Goal: Task Accomplishment & Management: Manage account settings

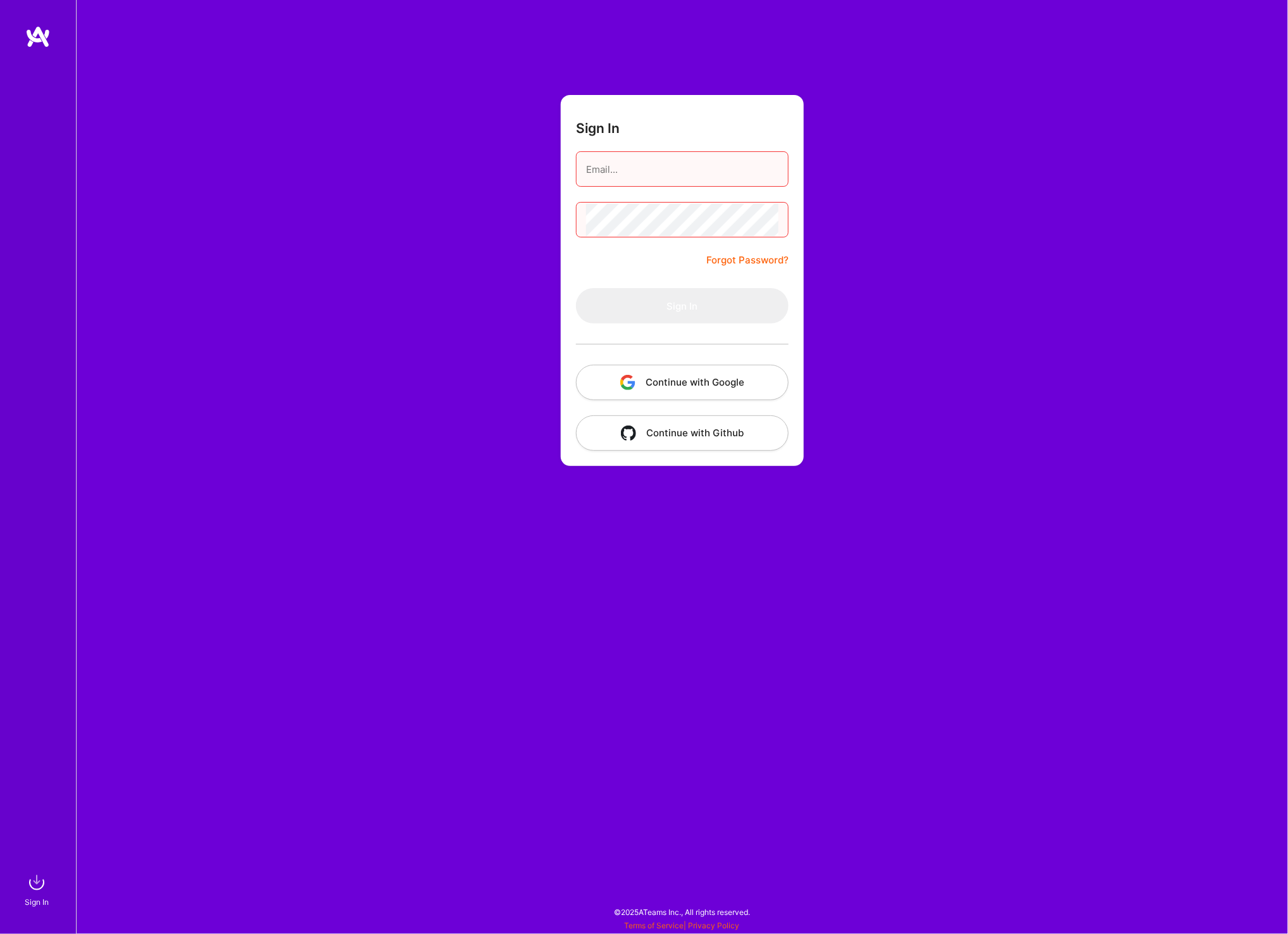
drag, startPoint x: 749, startPoint y: 379, endPoint x: 764, endPoint y: 376, distance: 15.3
click at [749, 379] on button "Continue with Google" at bounding box center [682, 382] width 213 height 35
click at [735, 164] on input "email" at bounding box center [682, 169] width 193 height 32
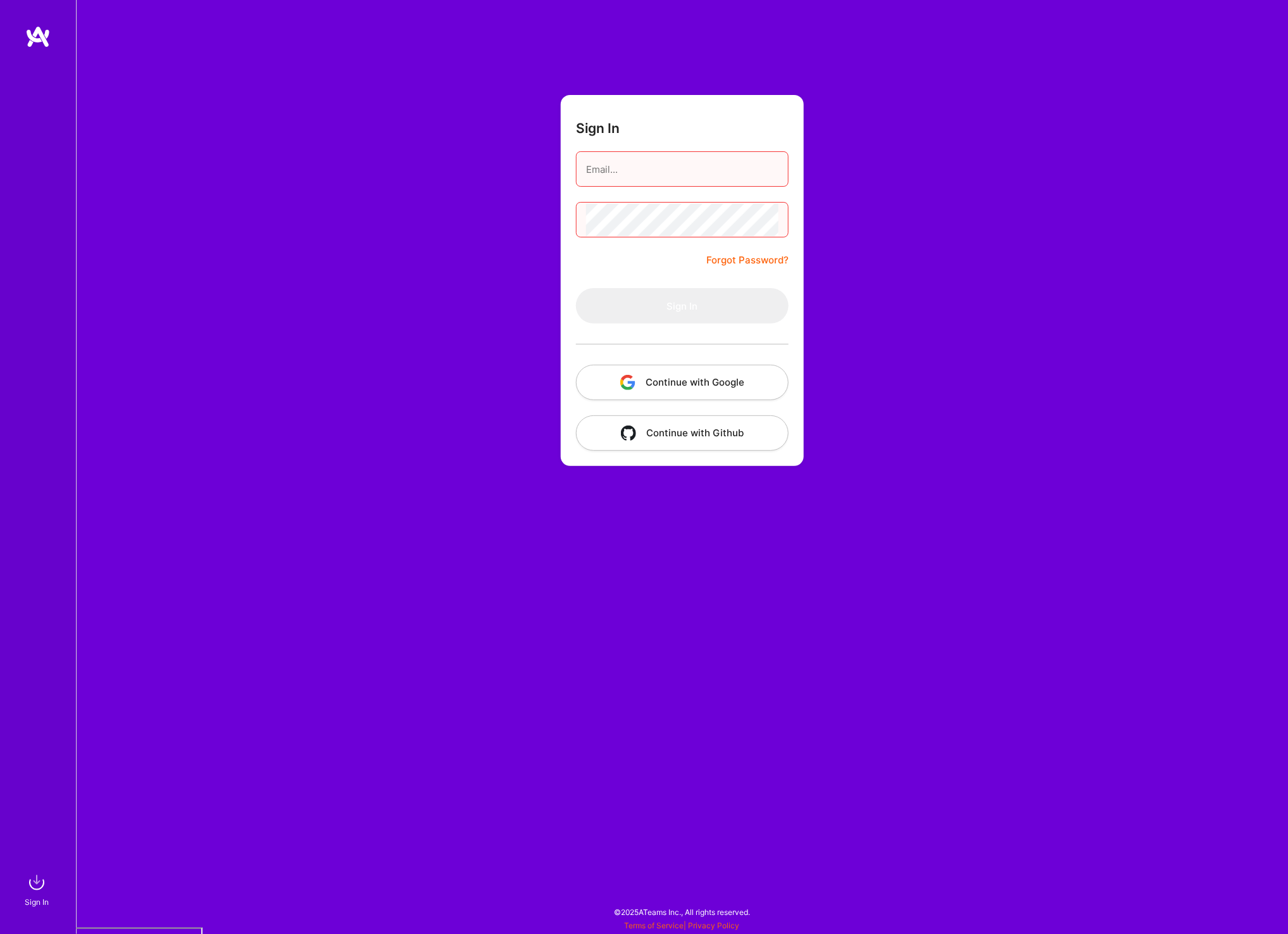
type input "[EMAIL_ADDRESS][DOMAIN_NAME]"
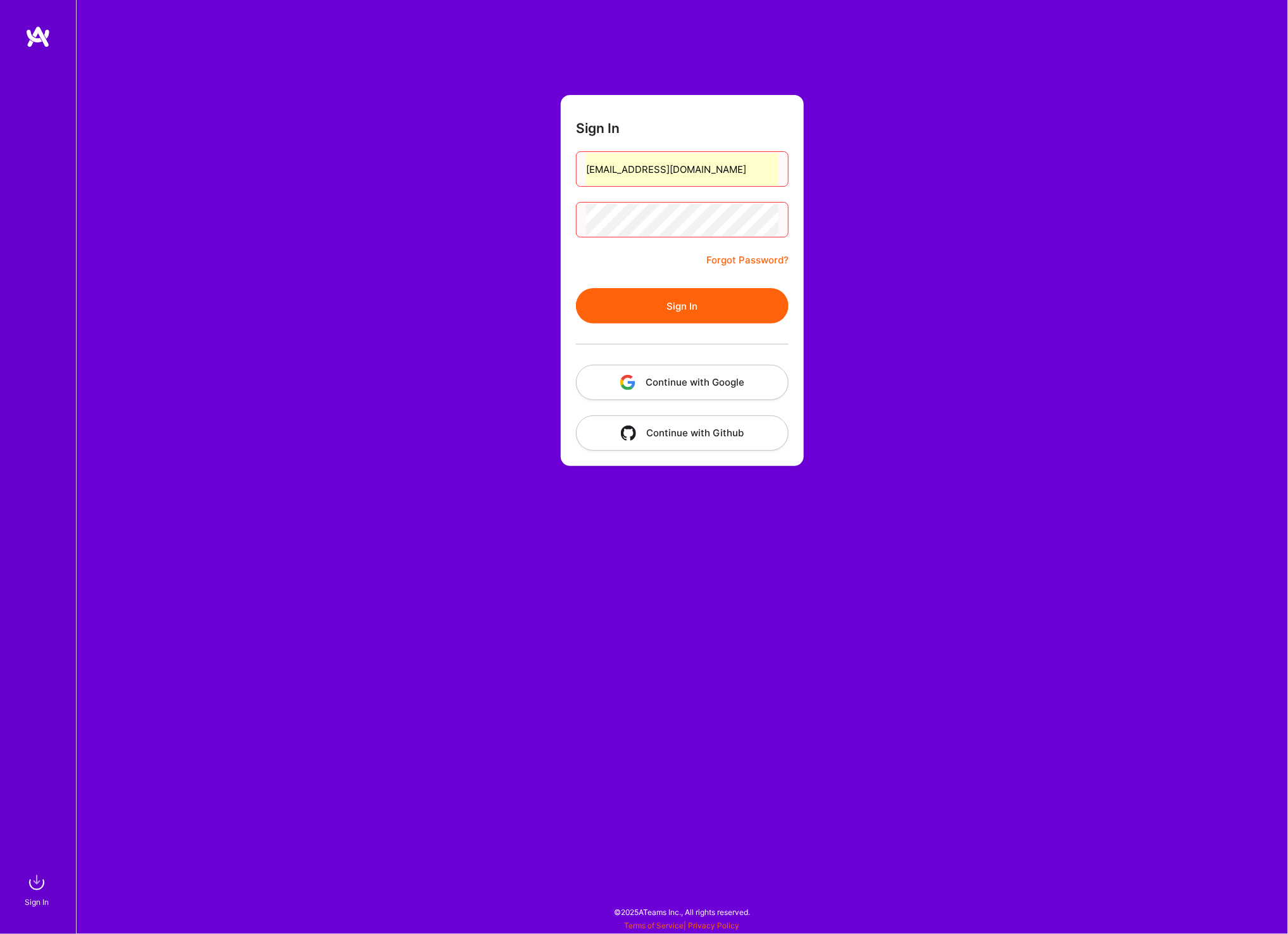
click at [664, 299] on button "Sign In" at bounding box center [682, 305] width 213 height 35
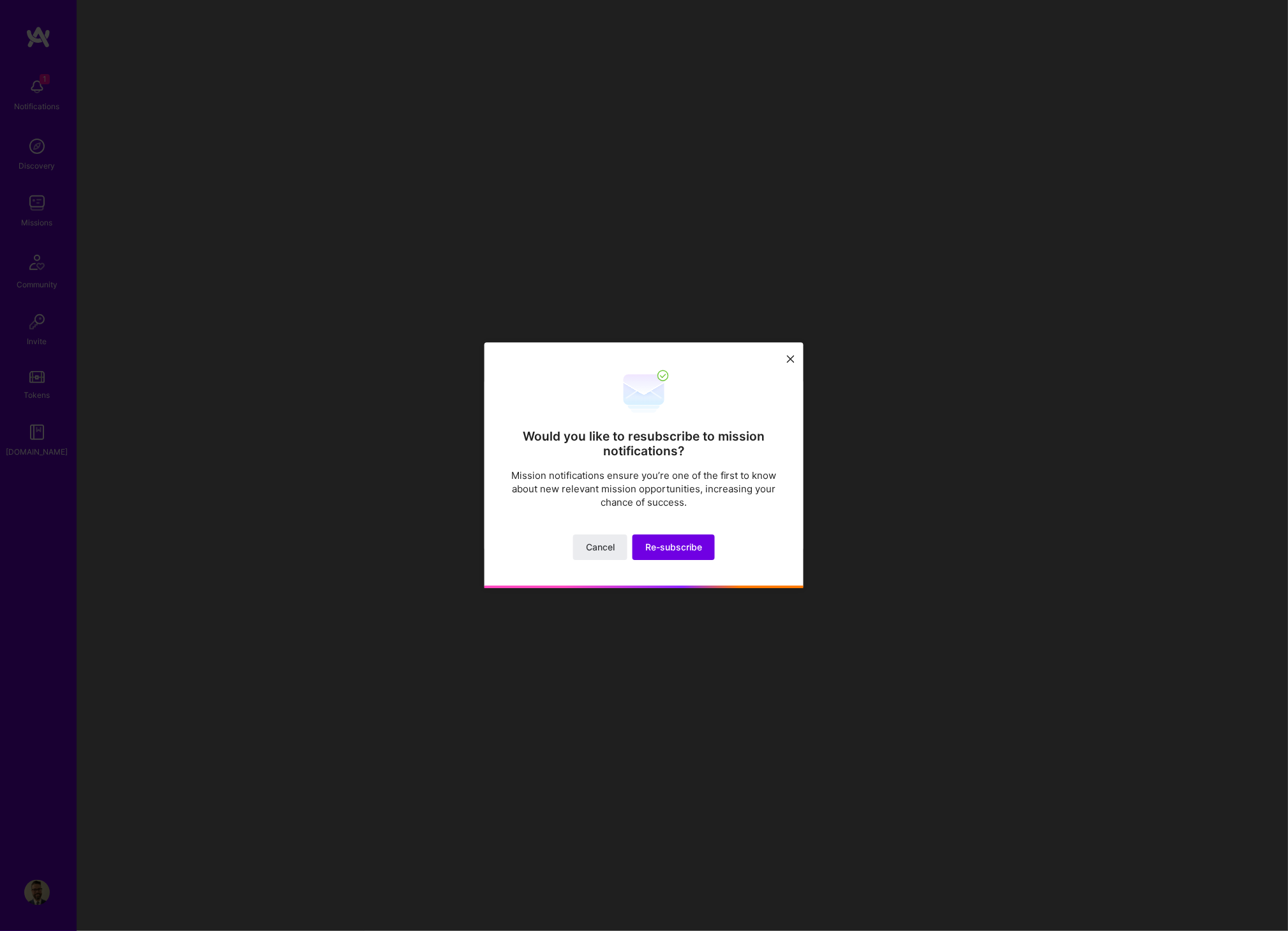
drag, startPoint x: 598, startPoint y: 540, endPoint x: 609, endPoint y: 532, distance: 13.6
click at [598, 541] on span "Cancel" at bounding box center [600, 548] width 28 height 13
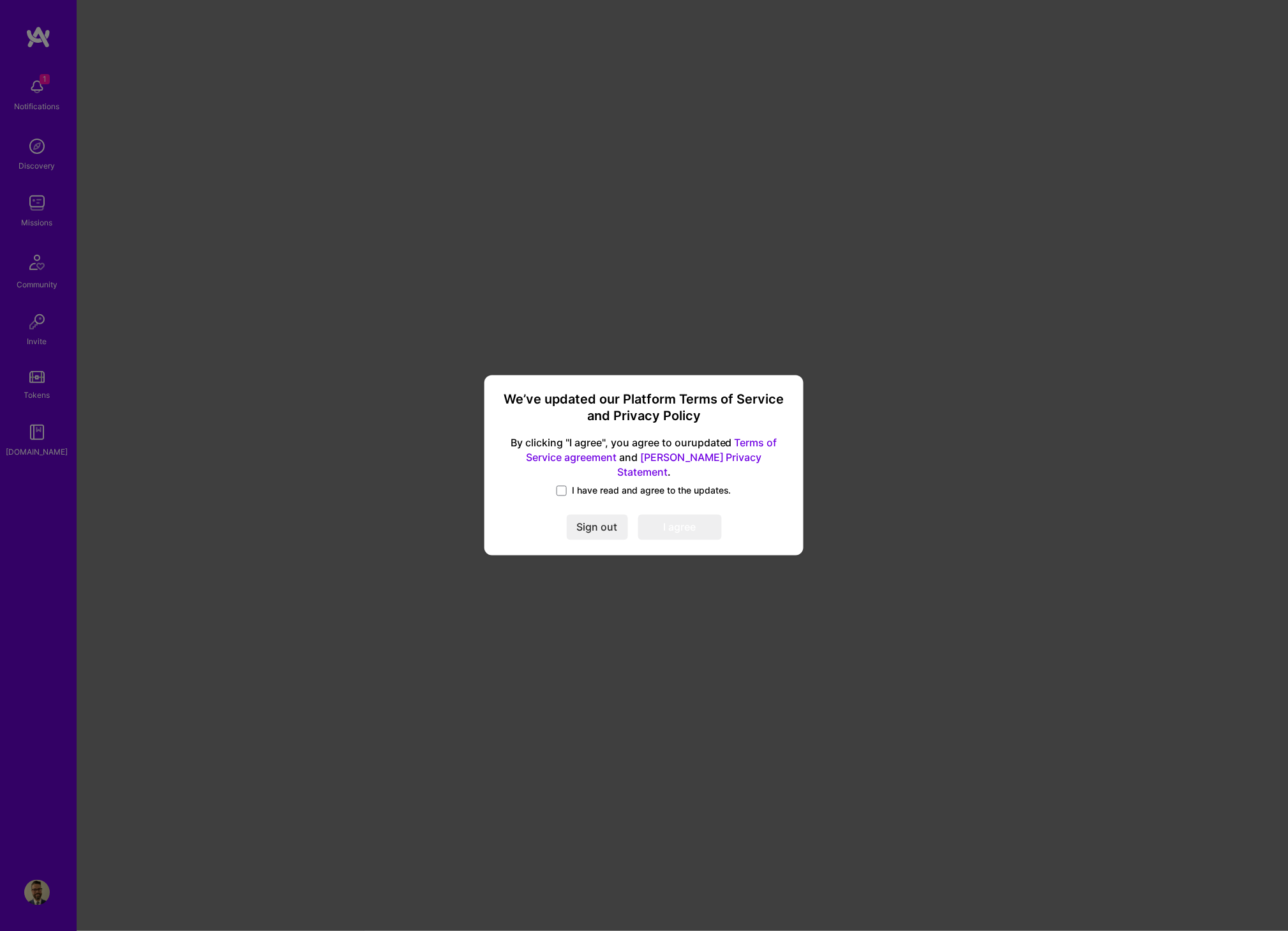
click at [609, 487] on span "I have read and agree to the updates." at bounding box center [651, 491] width 159 height 13
click at [0, 0] on input "I have read and agree to the updates." at bounding box center [0, 0] width 0 height 0
click at [654, 521] on button "I agree" at bounding box center [680, 527] width 84 height 25
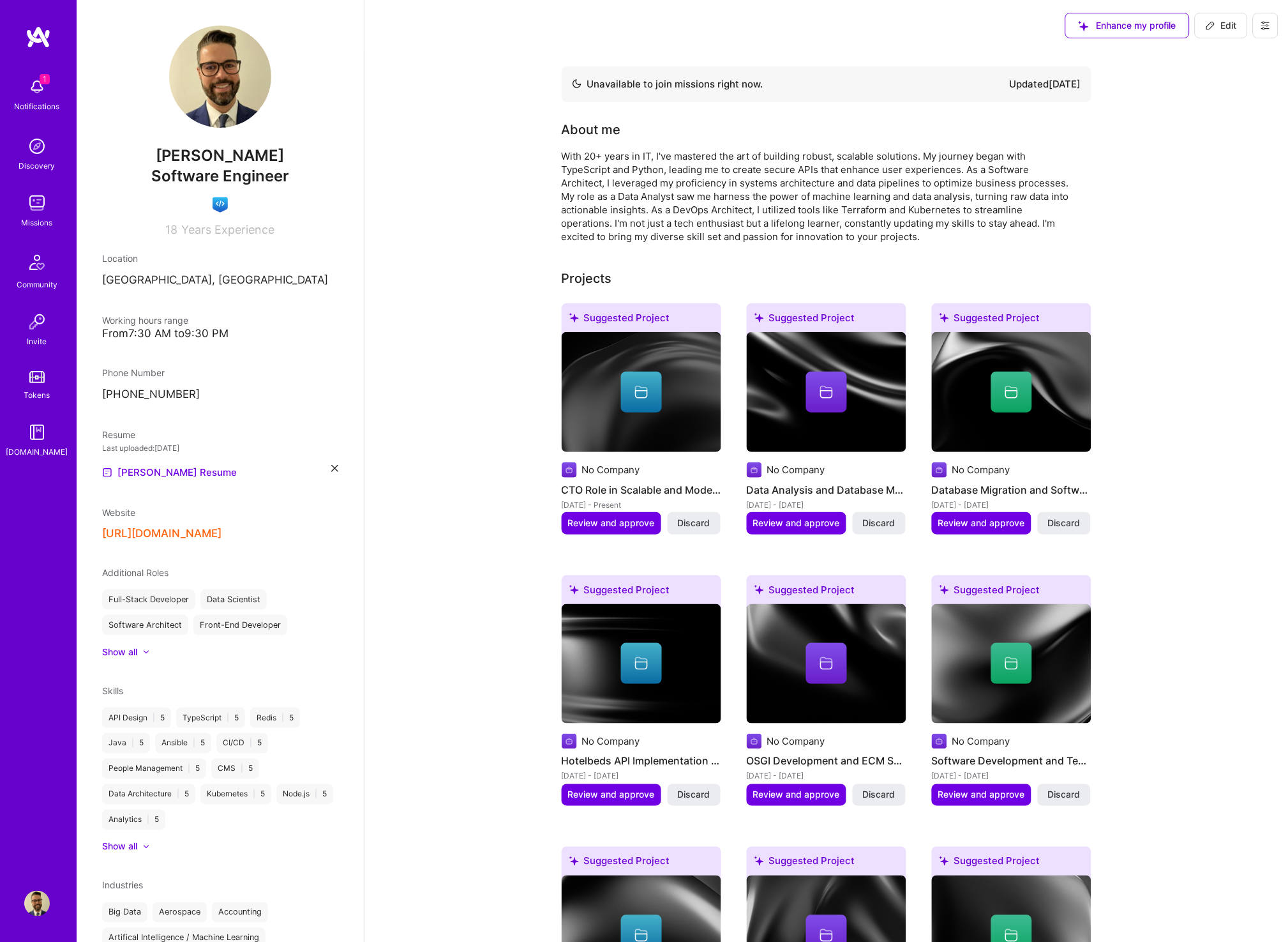
click at [37, 80] on img at bounding box center [36, 87] width 25 height 25
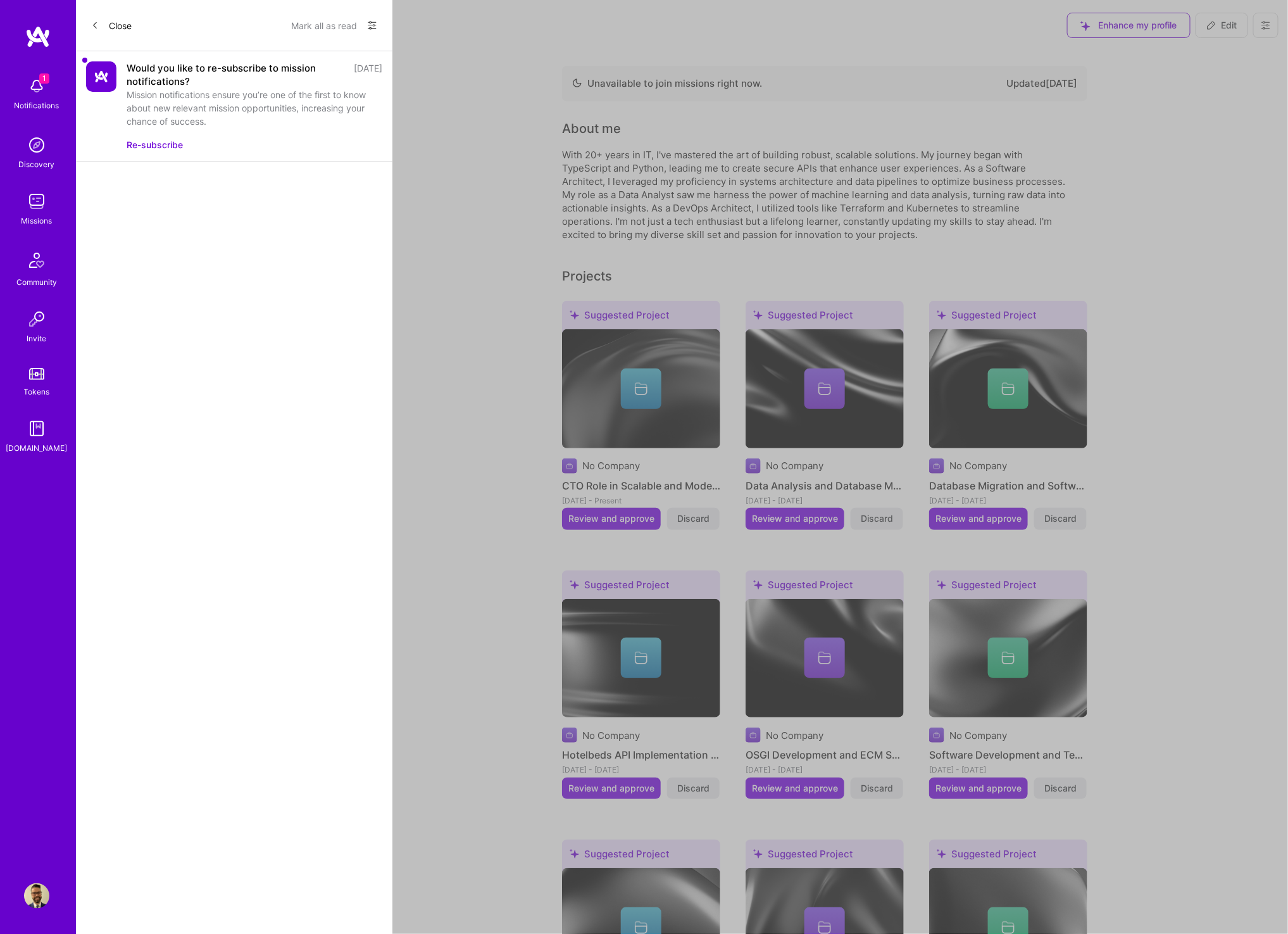
drag, startPoint x: 116, startPoint y: 23, endPoint x: 176, endPoint y: 27, distance: 60.1
click at [118, 23] on button "Close" at bounding box center [111, 25] width 40 height 20
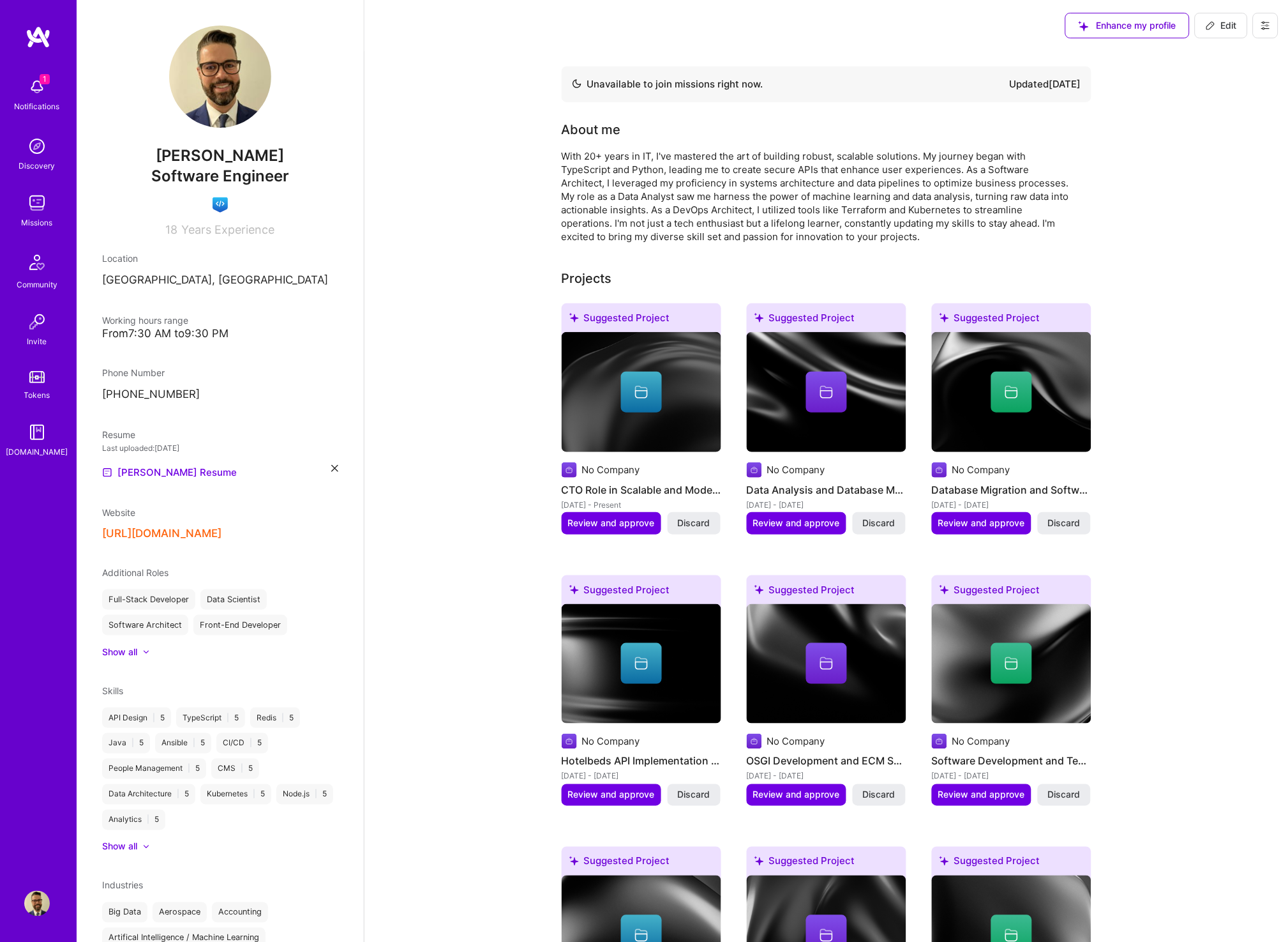
click at [1235, 23] on span "Edit" at bounding box center [1221, 25] width 31 height 13
select select "AT"
select select "Not Available"
select select "6 Months"
